Goal: Use online tool/utility: Utilize a website feature to perform a specific function

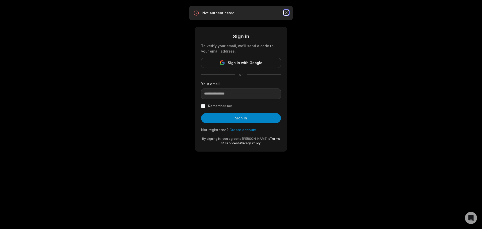
click at [287, 12] on icon "button" at bounding box center [286, 12] width 3 height 3
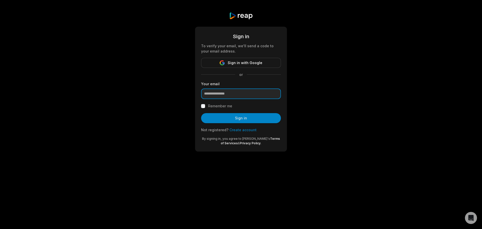
click at [232, 93] on input "email" at bounding box center [241, 93] width 80 height 11
type input "**********"
click at [215, 105] on label "Remember me" at bounding box center [220, 106] width 24 height 6
click at [232, 116] on button "Sign in" at bounding box center [241, 118] width 80 height 10
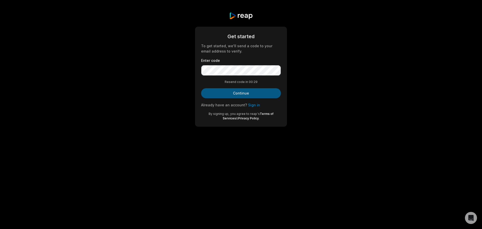
click at [254, 95] on button "Continue" at bounding box center [241, 93] width 80 height 10
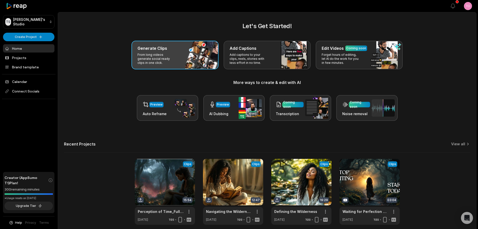
click at [184, 56] on div "Generate Clips From long videos generate social ready clips in one click." at bounding box center [174, 55] width 87 height 29
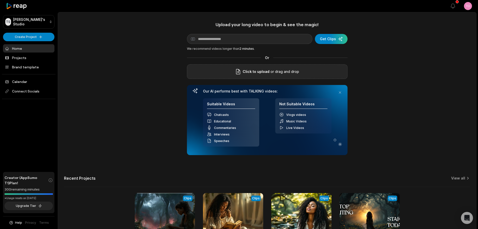
click at [270, 73] on p "or drag and drop" at bounding box center [284, 71] width 30 height 6
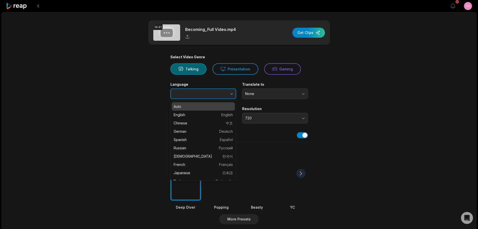
click at [231, 95] on icon "button" at bounding box center [231, 93] width 5 height 5
type input "*******"
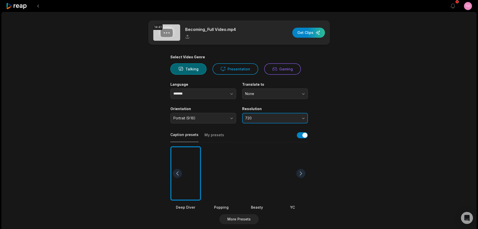
click at [261, 117] on span "720" at bounding box center [271, 118] width 53 height 5
click at [257, 186] on div at bounding box center [257, 173] width 31 height 54
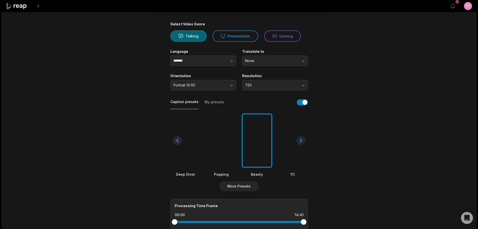
scroll to position [33, 0]
click at [207, 101] on button "My presets" at bounding box center [214, 105] width 20 height 10
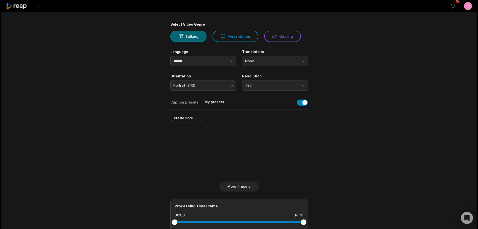
click at [183, 101] on button "Caption presets" at bounding box center [184, 105] width 28 height 10
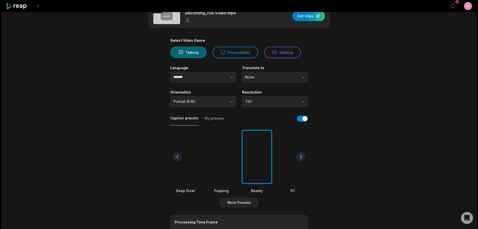
scroll to position [0, 0]
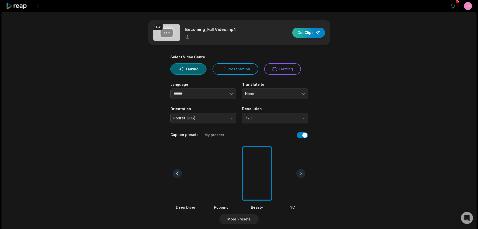
click at [307, 32] on div "button" at bounding box center [308, 33] width 33 height 10
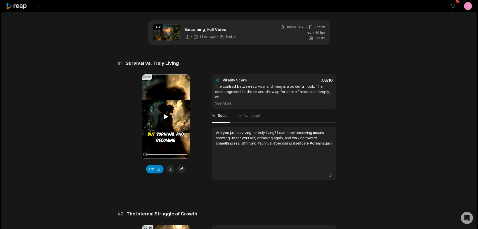
click at [166, 115] on icon at bounding box center [166, 116] width 4 height 4
